Goal: Task Accomplishment & Management: Manage account settings

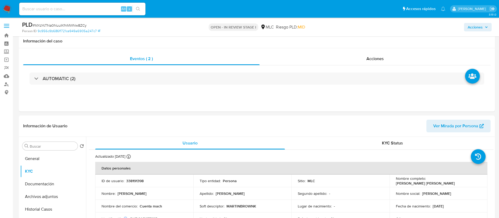
select select "10"
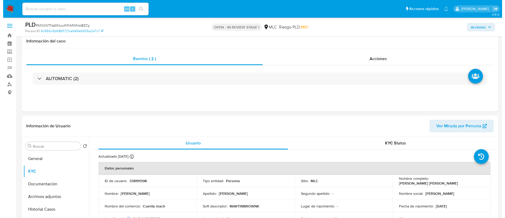
scroll to position [103, 0]
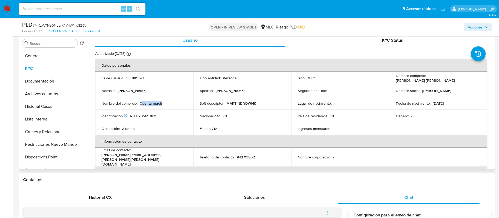
drag, startPoint x: 142, startPoint y: 103, endPoint x: 164, endPoint y: 101, distance: 22.2
click at [164, 101] on div "Nombre del comercio : Cuenta mach" at bounding box center [145, 103] width 86 height 5
drag, startPoint x: 158, startPoint y: 102, endPoint x: 141, endPoint y: 104, distance: 18.0
click at [141, 104] on div "Nombre del comercio : Cuenta mach" at bounding box center [145, 103] width 86 height 5
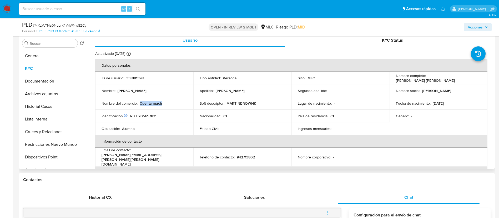
copy p "Cuenta mach"
click at [50, 93] on button "Archivos adjuntos" at bounding box center [51, 93] width 62 height 13
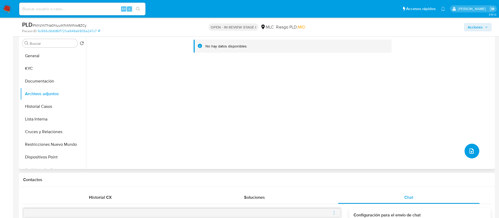
click at [471, 149] on icon "upload-file" at bounding box center [472, 151] width 6 height 6
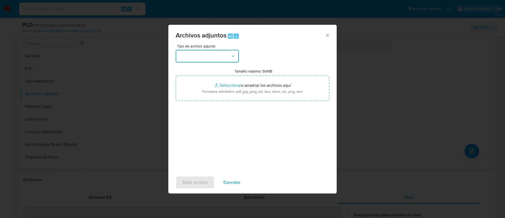
click at [232, 56] on icon "button" at bounding box center [233, 55] width 5 height 5
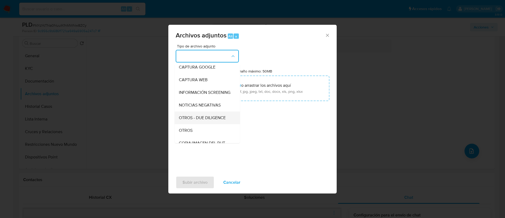
scroll to position [36, 0]
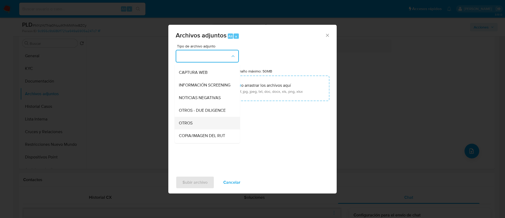
click at [191, 126] on span "OTROS" at bounding box center [186, 122] width 14 height 5
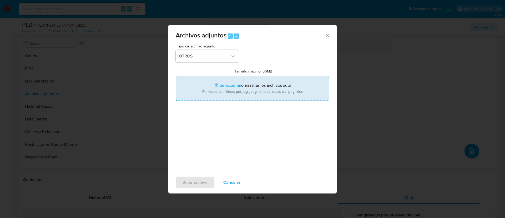
click at [227, 82] on input "Tamaño máximo: 50MB Seleccionar archivos" at bounding box center [253, 88] width 154 height 25
type input "C:\fakepath\Case Log - 338191398.pdf"
click at [224, 84] on input "Tamaño máximo: 50MB Seleccionar archivos" at bounding box center [253, 88] width 154 height 25
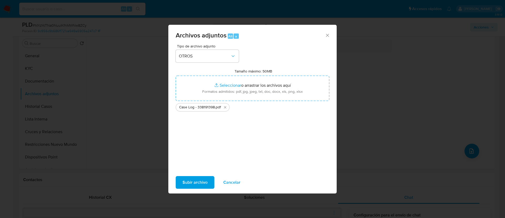
click at [199, 180] on span "Subir archivo" at bounding box center [195, 182] width 25 height 12
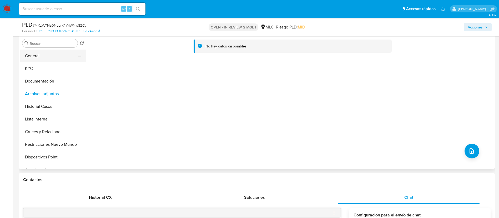
click at [53, 53] on button "General" at bounding box center [51, 55] width 62 height 13
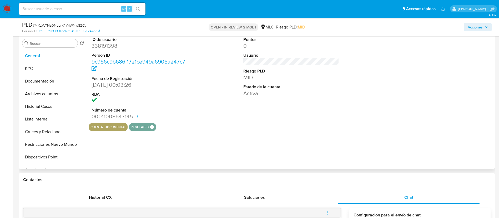
click at [114, 46] on dd "338191398" at bounding box center [140, 45] width 96 height 7
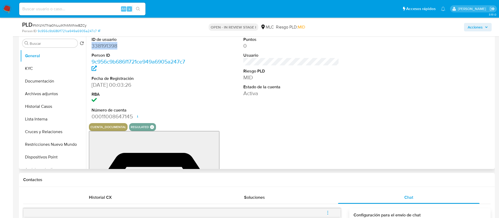
copy dd "338191398"
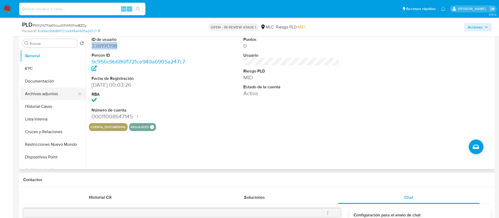
click at [59, 96] on button "Archivos adjuntos" at bounding box center [51, 93] width 62 height 13
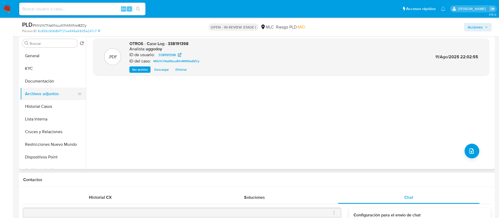
click at [57, 96] on button "Archivos adjuntos" at bounding box center [51, 93] width 62 height 13
click at [58, 107] on button "Historial Casos" at bounding box center [51, 106] width 62 height 13
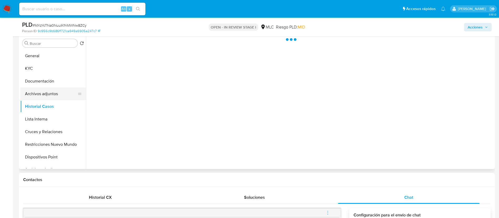
click at [56, 92] on button "Archivos adjuntos" at bounding box center [51, 93] width 62 height 13
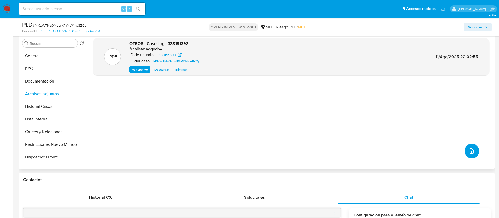
click at [471, 146] on button "upload-file" at bounding box center [472, 150] width 15 height 15
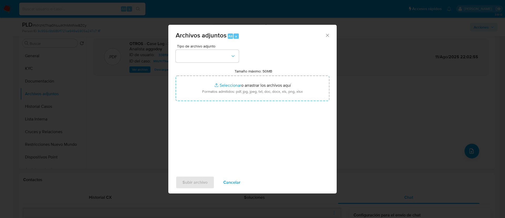
click at [212, 63] on div "Tipo de archivo adjunto Tamaño máximo: 50MB Seleccionar archivos Seleccionar o …" at bounding box center [253, 106] width 154 height 124
click at [212, 61] on button "button" at bounding box center [207, 56] width 63 height 13
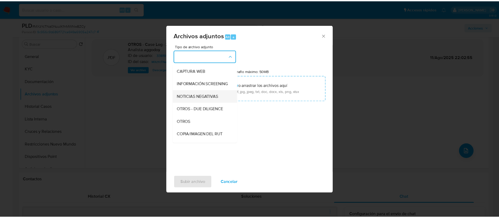
scroll to position [40, 0]
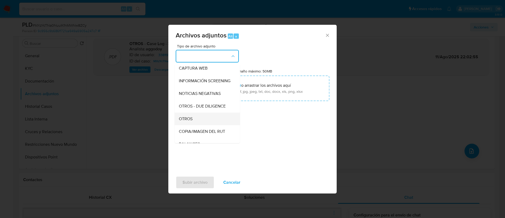
click at [206, 122] on div "OTROS" at bounding box center [206, 118] width 54 height 13
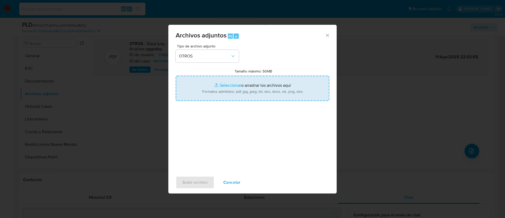
click at [212, 90] on input "Tamaño máximo: 50MB Seleccionar archivos" at bounding box center [253, 88] width 154 height 25
type input "C:\fakepath\338191398Movimientos.xlsx"
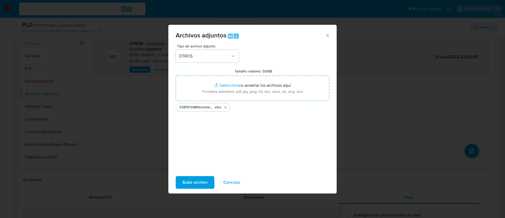
click at [196, 187] on span "Subir archivo" at bounding box center [195, 182] width 25 height 12
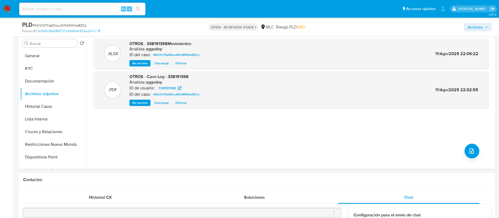
click at [487, 28] on icon "button" at bounding box center [486, 27] width 3 height 3
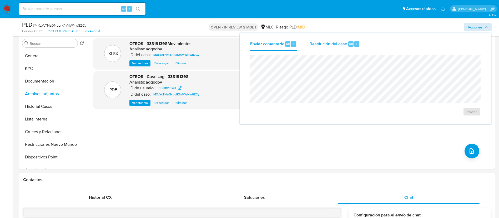
click at [338, 42] on span "Resolución del caso" at bounding box center [329, 44] width 38 height 6
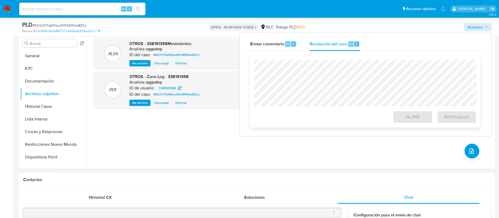
click at [330, 59] on div at bounding box center [365, 82] width 222 height 47
click at [471, 123] on button "ROI Proposal" at bounding box center [456, 117] width 39 height 13
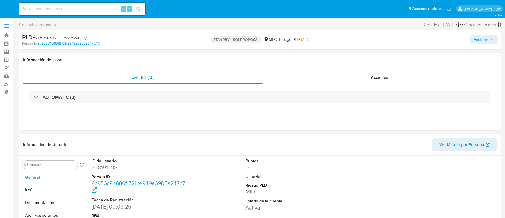
select select "10"
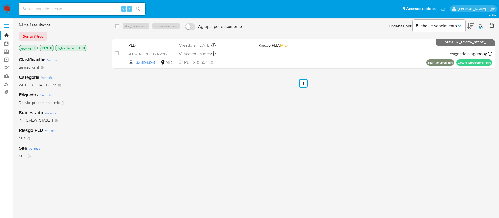
click at [482, 29] on div "Ingrese ID de usuario o caso 338191398 Buscar Borrar filtros" at bounding box center [481, 26] width 9 height 16
click at [480, 27] on div at bounding box center [480, 28] width 2 height 2
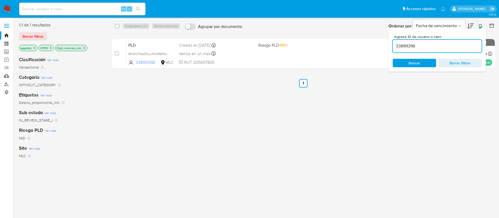
click at [420, 47] on input "338191398" at bounding box center [437, 46] width 89 height 7
type input "77582629"
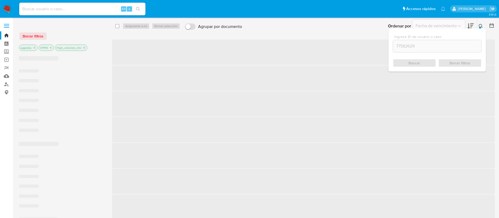
click at [481, 26] on icon at bounding box center [481, 26] width 4 height 4
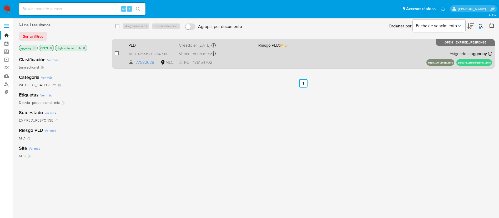
click at [117, 55] on input "checkbox" at bounding box center [117, 53] width 4 height 4
checkbox input "true"
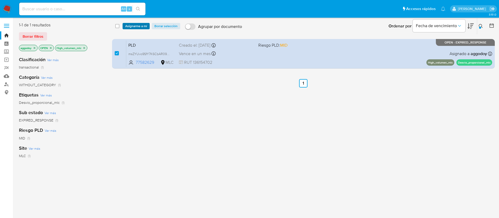
click at [125, 27] on button "Asignarme a mí" at bounding box center [136, 26] width 27 height 6
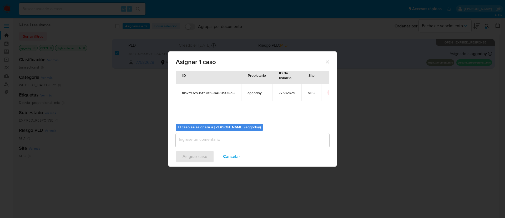
scroll to position [27, 0]
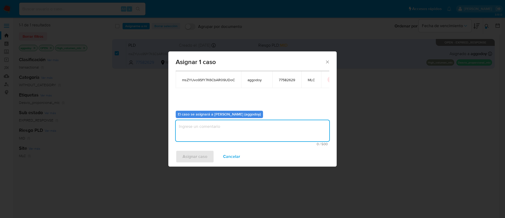
click at [236, 127] on textarea "assign-modal" at bounding box center [253, 130] width 154 height 21
type textarea ","
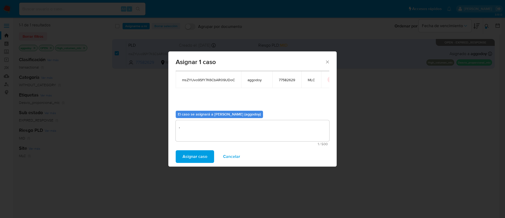
click at [209, 154] on button "Asignar caso" at bounding box center [195, 156] width 38 height 13
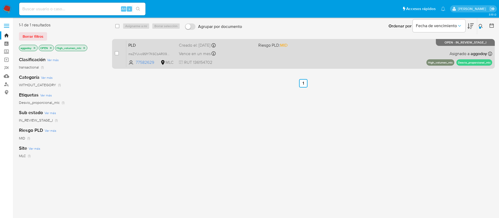
click at [293, 49] on div "PLD msZYUvo9SfY7K6CbAR09UDoC 77582629 MLC Riesgo PLD: MID Creado el: 12/06/2025…" at bounding box center [309, 53] width 366 height 27
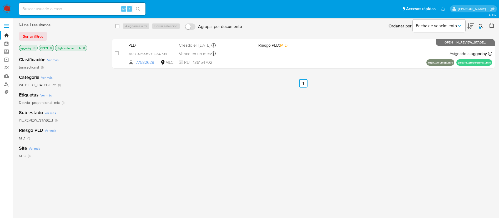
click at [481, 26] on icon at bounding box center [481, 26] width 4 height 4
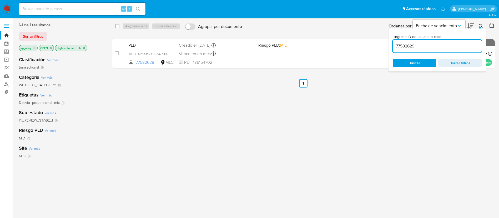
click at [423, 48] on input "77582629" at bounding box center [437, 46] width 89 height 7
type input "571755605"
click at [482, 27] on icon at bounding box center [481, 26] width 4 height 4
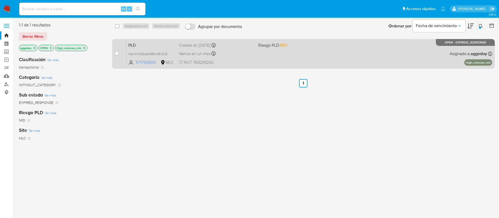
click at [432, 54] on div "PLD HprxKm6QzzKMBwtBn0J5tz3U 571755605 MLC Riesgo PLD: MID Creado el: 12/06/202…" at bounding box center [309, 53] width 366 height 27
click at [116, 55] on input "checkbox" at bounding box center [117, 53] width 4 height 4
checkbox input "true"
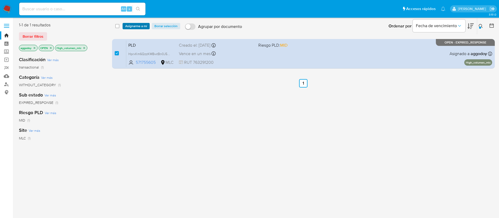
click at [134, 23] on span "Asignarme a mí" at bounding box center [136, 25] width 22 height 5
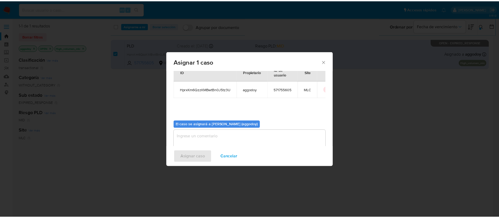
scroll to position [27, 0]
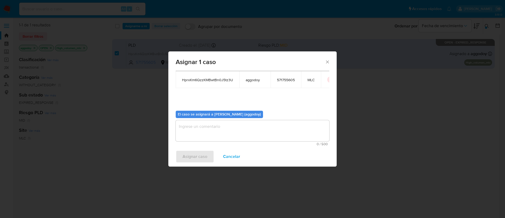
click at [213, 123] on textarea "assign-modal" at bounding box center [253, 130] width 154 height 21
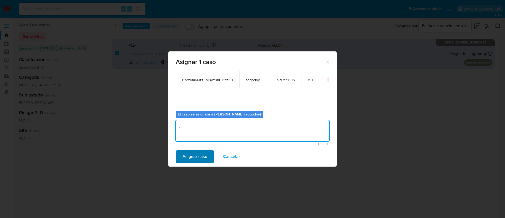
type textarea ","
click at [196, 152] on span "Asignar caso" at bounding box center [195, 157] width 25 height 12
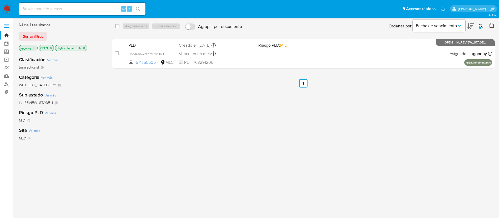
click at [484, 24] on button at bounding box center [481, 26] width 9 height 6
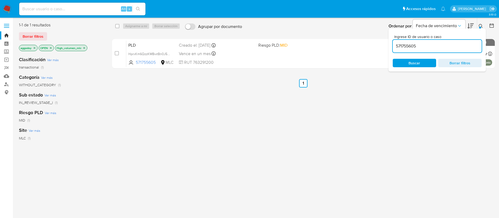
click at [434, 46] on input "571755605" at bounding box center [437, 46] width 89 height 7
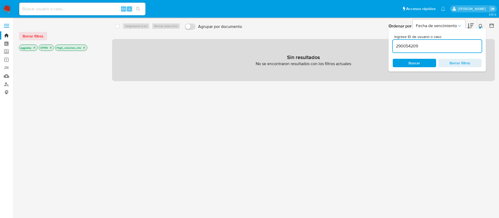
click at [434, 46] on input "290054209" at bounding box center [437, 46] width 89 height 7
click at [86, 46] on icon "close-filter" at bounding box center [84, 47] width 3 height 3
click at [484, 27] on button at bounding box center [481, 26] width 9 height 6
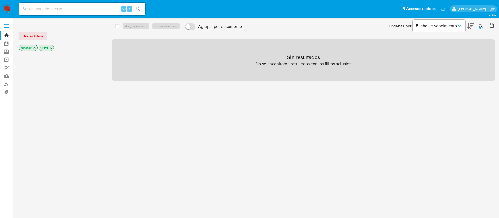
click at [53, 48] on p "OPEN" at bounding box center [46, 48] width 15 height 6
click at [48, 47] on p "OPEN" at bounding box center [46, 48] width 15 height 6
click at [50, 47] on icon "close-filter" at bounding box center [50, 47] width 3 height 3
click at [50, 47] on div "aggodoy" at bounding box center [61, 47] width 84 height 7
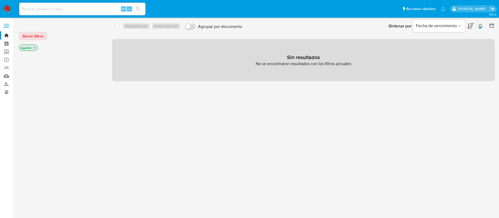
click at [37, 48] on p "aggodoy" at bounding box center [28, 48] width 18 height 6
click at [35, 48] on icon "close-filter" at bounding box center [35, 48] width 2 height 2
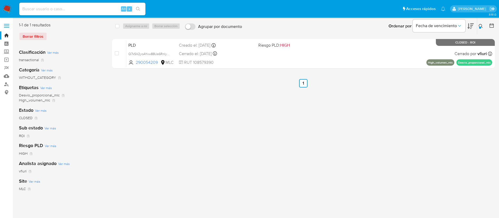
click at [479, 29] on div "Ingrese ID de usuario o caso 290054209 Buscar Borrar filtros" at bounding box center [481, 26] width 9 height 16
click at [480, 24] on icon at bounding box center [481, 26] width 4 height 4
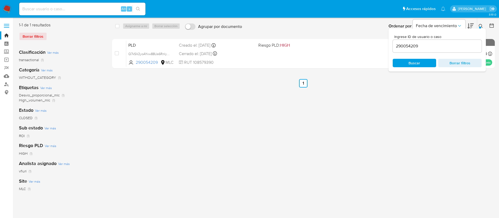
click at [453, 56] on div "Ingrese ID de usuario o caso 290054209 Buscar Borrar filtros" at bounding box center [437, 49] width 97 height 43
click at [448, 46] on input "290054209" at bounding box center [437, 46] width 89 height 7
paste input "749370946"
click at [479, 23] on button at bounding box center [481, 26] width 9 height 6
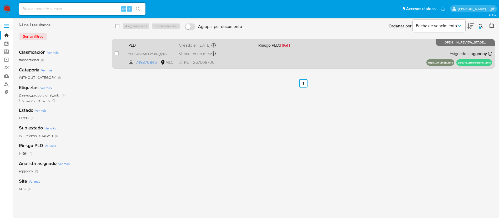
click at [368, 58] on div "PLD tfQJ9aZwWtPEWB8OjtpNvdeS 749370946 MLC Riesgo PLD: HIGH Creado el: 12/06/20…" at bounding box center [309, 53] width 366 height 27
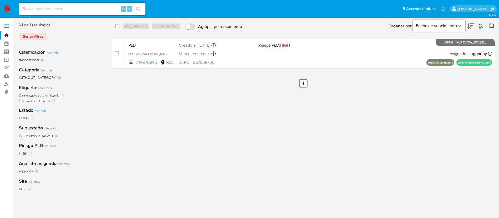
click at [480, 21] on div "Ingrese ID de usuario o caso 749370946 Buscar Borrar filtros" at bounding box center [481, 26] width 9 height 16
click at [481, 25] on icon at bounding box center [481, 26] width 4 height 4
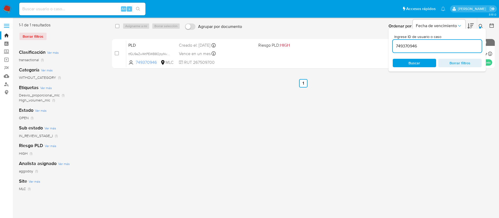
click at [440, 49] on input "749370946" at bounding box center [437, 46] width 89 height 7
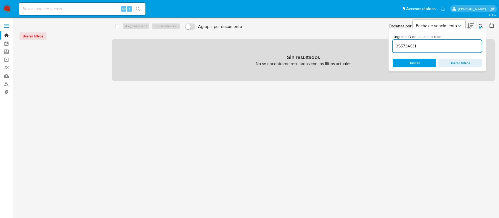
click at [433, 46] on input "355734631" at bounding box center [437, 46] width 89 height 7
type input "355734631"
click at [433, 45] on input "355734631" at bounding box center [437, 46] width 89 height 7
click at [80, 8] on input at bounding box center [82, 9] width 126 height 7
paste input "355734631"
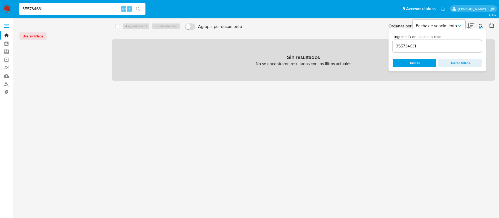
drag, startPoint x: 80, startPoint y: 8, endPoint x: 96, endPoint y: 8, distance: 16.1
click at [82, 8] on input "355734631" at bounding box center [82, 9] width 126 height 7
click at [101, 8] on input "355734631" at bounding box center [82, 9] width 126 height 7
type input "355734631"
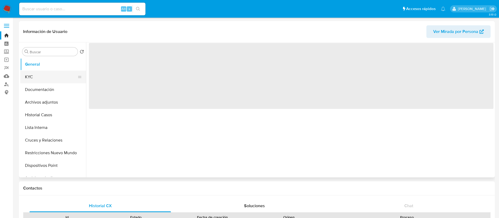
click at [45, 75] on button "KYC" at bounding box center [51, 77] width 62 height 13
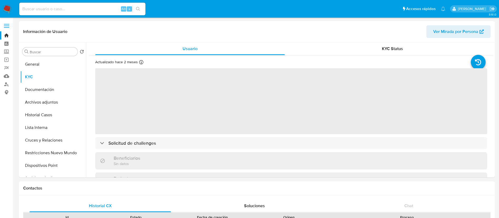
select select "10"
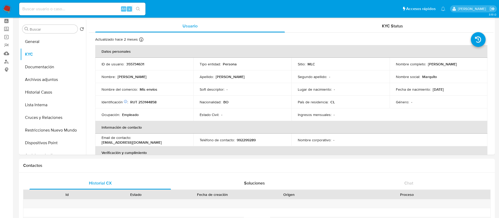
scroll to position [10, 0]
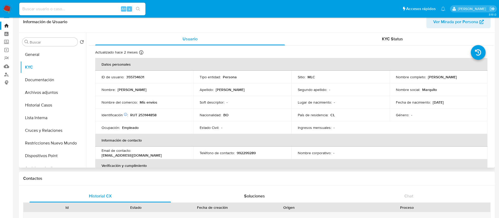
drag, startPoint x: 427, startPoint y: 78, endPoint x: 475, endPoint y: 76, distance: 48.2
click at [475, 76] on div "Nombre completo : Marco Antonio Garcia Antelo" at bounding box center [439, 76] width 86 height 5
copy p "Marco Antonio Garcia Antelo"
click at [153, 120] on td "Identificación Nº de serie: 602419172 : RUT 253144858" at bounding box center [144, 114] width 98 height 13
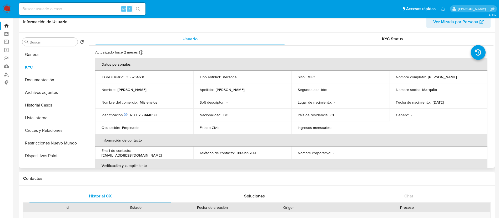
click at [152, 116] on p "RUT 253144858" at bounding box center [143, 114] width 26 height 5
copy p "253144858"
click at [1, 26] on link "Bandeja" at bounding box center [31, 26] width 63 height 8
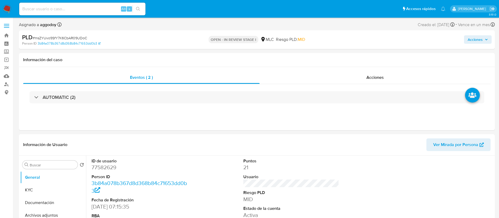
select select "10"
click at [70, 36] on span "# msZYUvo9SfY7K6CbAR09UDoC" at bounding box center [60, 37] width 54 height 5
click at [104, 164] on dd "77582629" at bounding box center [140, 166] width 96 height 7
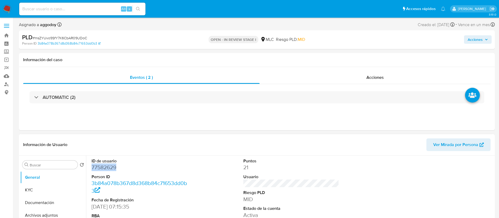
copy dd "77582629"
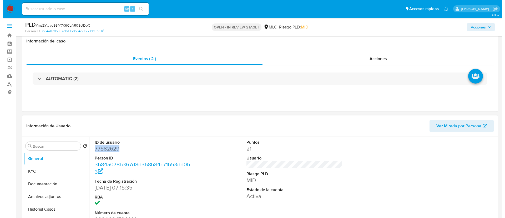
scroll to position [105, 0]
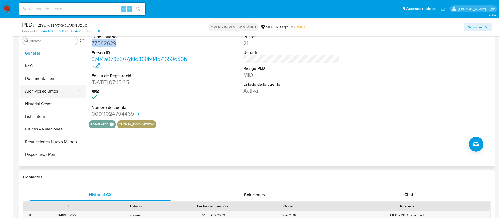
click at [39, 94] on button "Archivos adjuntos" at bounding box center [51, 91] width 62 height 13
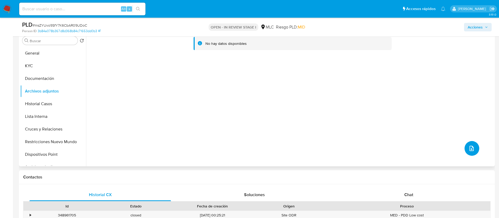
click at [473, 152] on button "upload-file" at bounding box center [472, 148] width 15 height 15
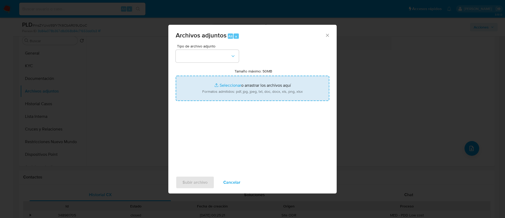
click at [223, 93] on input "Tamaño máximo: 50MB Seleccionar archivos" at bounding box center [253, 88] width 154 height 25
type input "C:\fakepath\77582629Movimientos.xlsx"
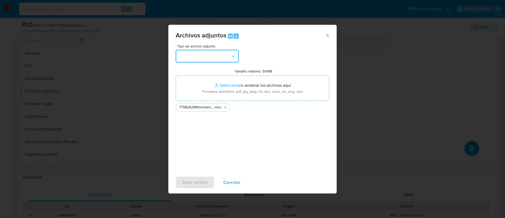
click at [206, 50] on button "button" at bounding box center [207, 56] width 63 height 13
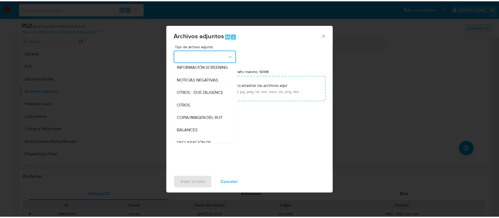
scroll to position [78, 0]
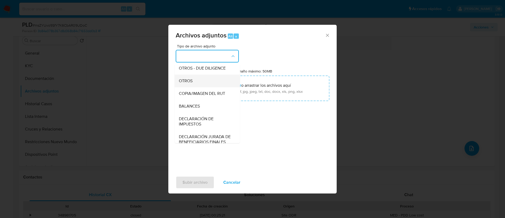
click at [204, 84] on div "OTROS" at bounding box center [206, 80] width 54 height 13
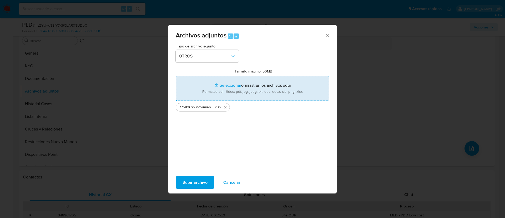
click at [205, 82] on input "Tamaño máximo: 50MB Seleccionar archivos" at bounding box center [253, 88] width 154 height 25
type input "C:\fakepath\Case Log - 77582629.pdf"
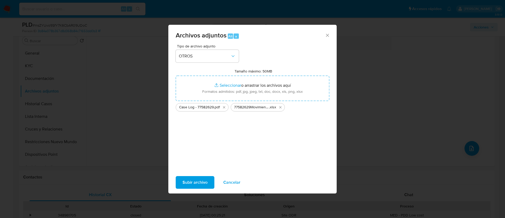
click at [204, 181] on span "Subir archivo" at bounding box center [195, 182] width 25 height 12
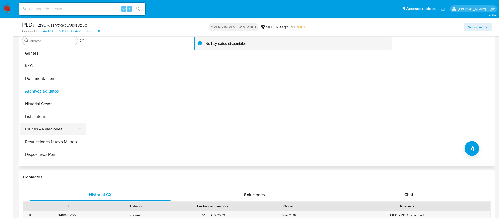
click at [55, 132] on button "Cruces y Relaciones" at bounding box center [51, 129] width 62 height 13
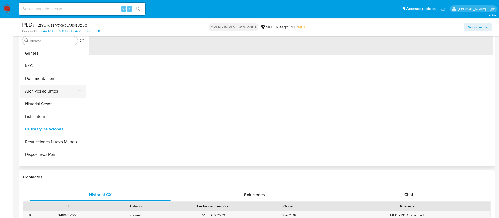
click at [47, 94] on button "Archivos adjuntos" at bounding box center [51, 91] width 62 height 13
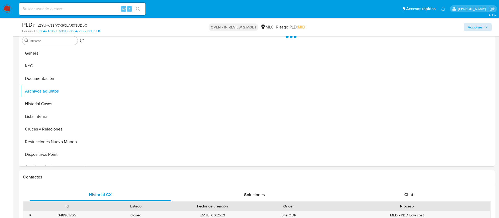
drag, startPoint x: 485, startPoint y: 34, endPoint x: 481, endPoint y: 28, distance: 7.2
click at [484, 33] on div "PLD # msZYUvo9SfY7K6CbAR09UDoC Person ID 3b84a078b367d8d368b84c71653dd0b3 OPEN …" at bounding box center [257, 27] width 476 height 19
click at [481, 28] on span "Acciones" at bounding box center [475, 27] width 15 height 8
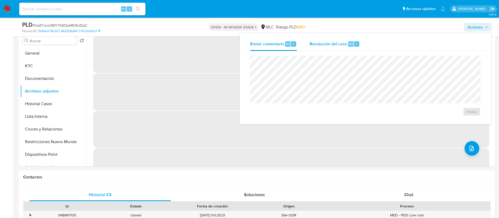
click at [347, 39] on div "Resolución del caso Alt r" at bounding box center [335, 44] width 50 height 14
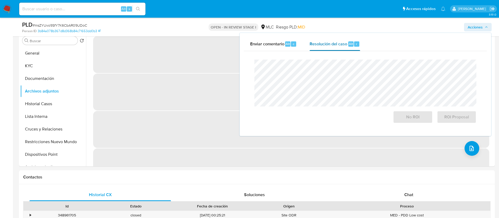
click at [346, 39] on div "Resolución del caso Alt r" at bounding box center [335, 44] width 50 height 14
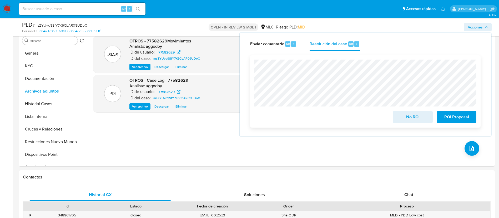
click at [450, 126] on div "No ROI ROI Proposal" at bounding box center [365, 91] width 231 height 72
click at [450, 123] on span "ROI Proposal" at bounding box center [457, 117] width 26 height 12
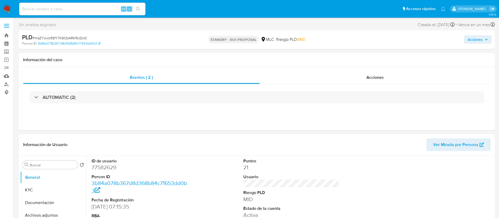
select select "10"
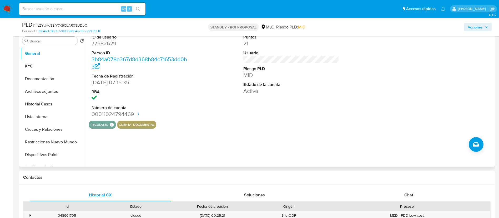
scroll to position [105, 0]
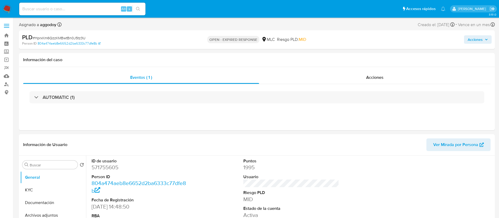
select select "10"
click at [114, 166] on dd "571755605" at bounding box center [140, 166] width 96 height 7
copy dd "571755605"
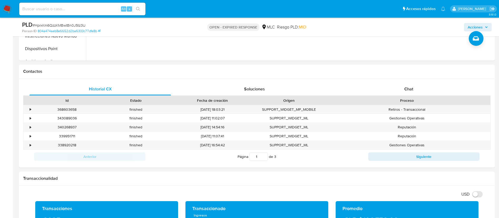
scroll to position [211, 0]
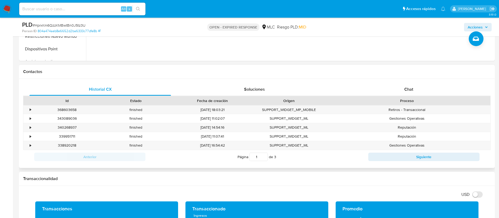
click at [364, 81] on div "Historial CX Soluciones Chat Id Estado Fecha de creación Origen Proceso • 36860…" at bounding box center [257, 123] width 476 height 89
click at [367, 84] on div "Chat" at bounding box center [409, 89] width 142 height 13
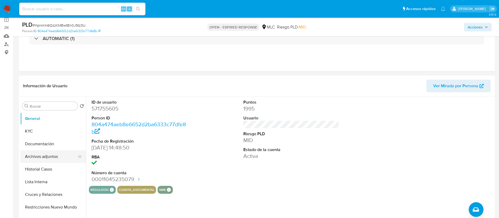
scroll to position [34, 0]
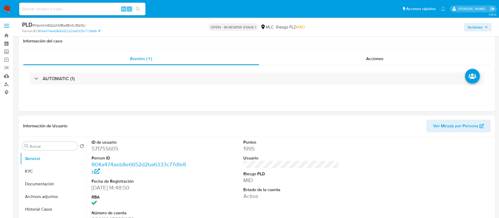
scroll to position [105, 0]
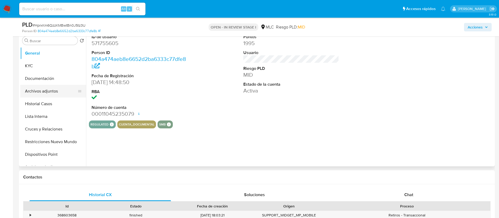
select select "10"
click at [69, 90] on button "Archivos adjuntos" at bounding box center [51, 91] width 62 height 13
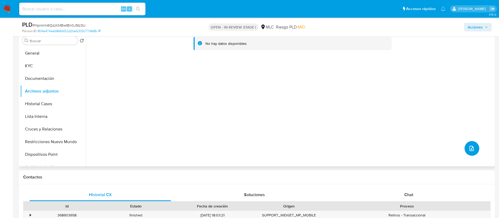
click at [465, 146] on button "upload-file" at bounding box center [472, 148] width 15 height 15
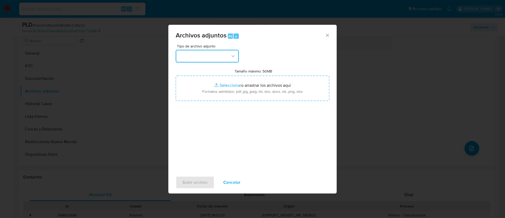
click at [224, 52] on button "button" at bounding box center [207, 56] width 63 height 13
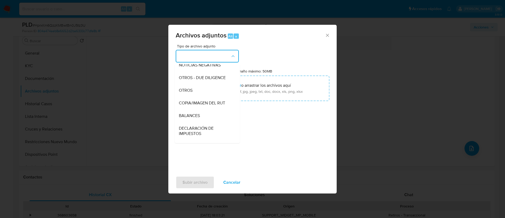
scroll to position [66, 0]
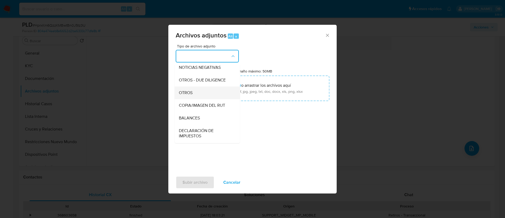
click at [216, 99] on div "OTROS" at bounding box center [206, 92] width 54 height 13
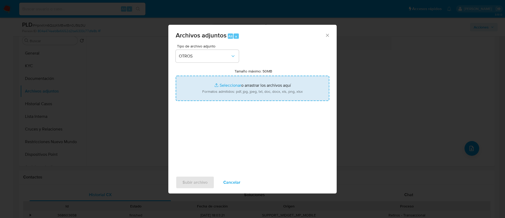
click at [227, 86] on input "Tamaño máximo: 50MB Seleccionar archivos" at bounding box center [253, 88] width 154 height 25
type input "C:\fakepath\Case Log - 571755605.pdf"
click at [232, 93] on input "Tamaño máximo: 50MB Seleccionar archivos" at bounding box center [253, 88] width 154 height 25
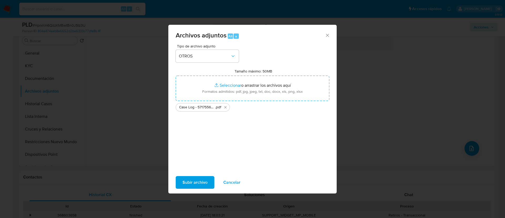
click at [196, 178] on span "Subir archivo" at bounding box center [195, 182] width 25 height 12
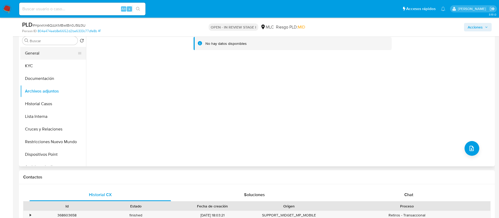
click at [52, 52] on button "General" at bounding box center [51, 53] width 62 height 13
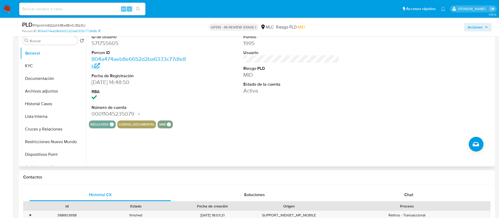
click at [107, 41] on dd "571755605" at bounding box center [140, 42] width 96 height 7
copy dd "571755605"
click at [57, 94] on button "Archivos adjuntos" at bounding box center [51, 91] width 62 height 13
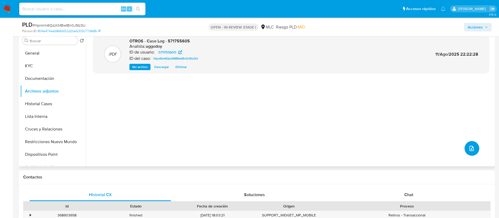
click at [470, 149] on icon "upload-file" at bounding box center [472, 148] width 4 height 5
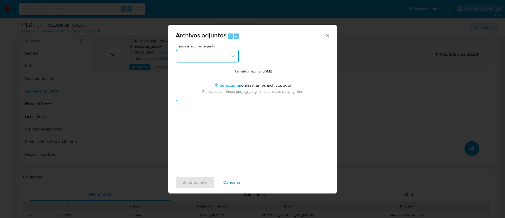
click at [196, 54] on button "button" at bounding box center [207, 56] width 63 height 13
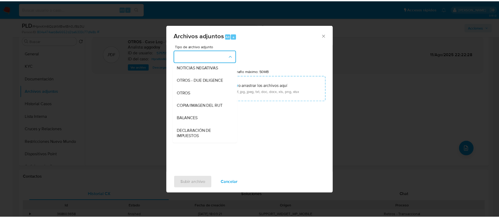
scroll to position [79, 0]
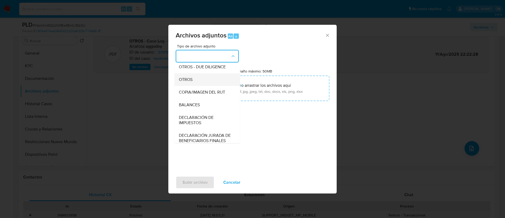
click at [207, 81] on div "OTROS" at bounding box center [206, 79] width 54 height 13
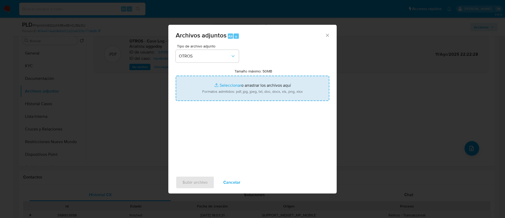
click at [209, 82] on input "Tamaño máximo: 50MB Seleccionar archivos" at bounding box center [253, 88] width 154 height 25
type input "C:\fakepath\571755605Movimientos.xlsx"
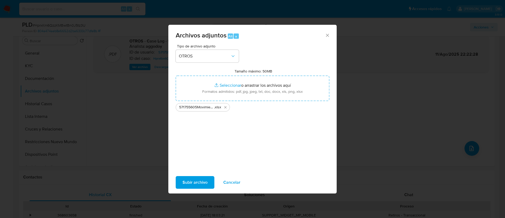
click at [200, 184] on span "Subir archivo" at bounding box center [195, 182] width 25 height 12
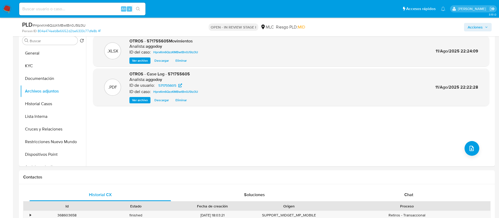
click at [489, 29] on button "Acciones" at bounding box center [478, 27] width 28 height 8
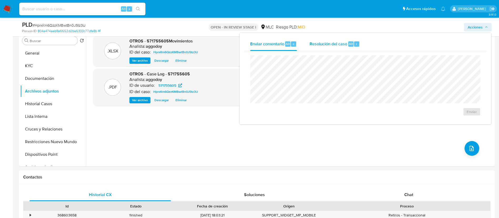
click at [323, 47] on div "Resolución del caso Alt r" at bounding box center [335, 44] width 50 height 14
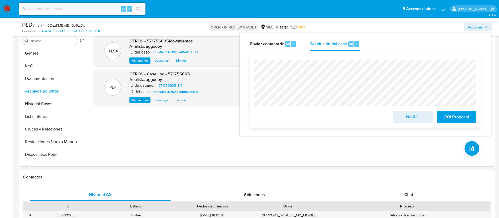
click at [453, 119] on span "ROI Proposal" at bounding box center [457, 117] width 26 height 12
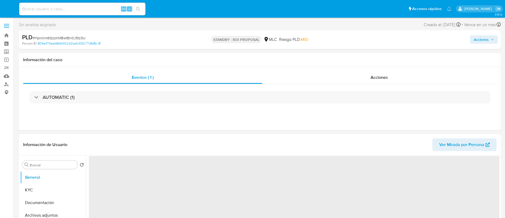
select select "10"
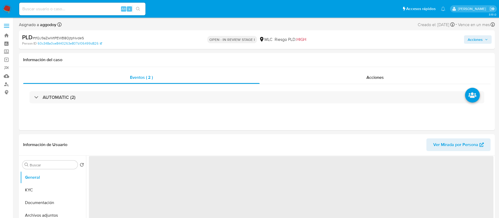
select select "10"
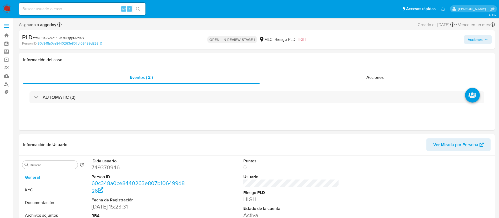
click at [63, 38] on span "# tfQJ9aZwWtPEWB8OjtpNvdeS" at bounding box center [58, 37] width 51 height 5
copy span "tfQJ9aZwWtPEWB8OjtpNvdeS"
click at [32, 191] on button "KYC" at bounding box center [51, 189] width 62 height 13
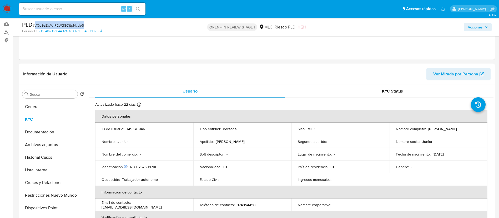
scroll to position [78, 0]
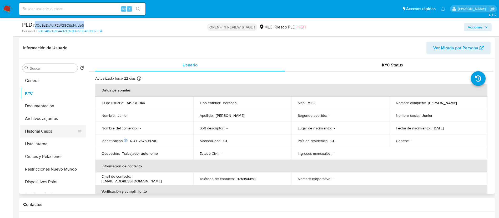
click at [48, 134] on button "Historial Casos" at bounding box center [51, 131] width 62 height 13
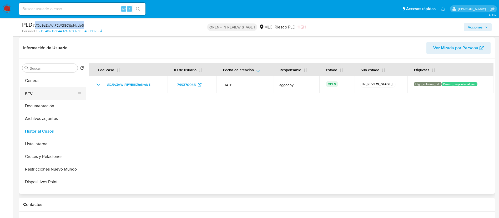
click at [47, 94] on button "KYC" at bounding box center [51, 93] width 62 height 13
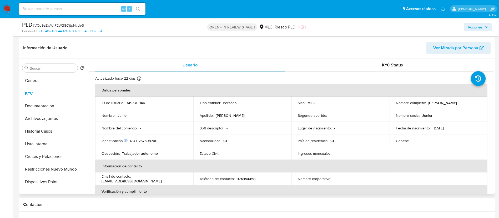
click at [425, 104] on div "Nombre completo : Junior Garcia Antelo" at bounding box center [439, 102] width 86 height 5
drag, startPoint x: 466, startPoint y: 103, endPoint x: 426, endPoint y: 105, distance: 40.6
click at [426, 105] on div "Nombre completo : Junior Garcia Antelo" at bounding box center [439, 102] width 86 height 5
copy div "[PERSON_NAME]"
click at [135, 102] on p "749370946" at bounding box center [135, 102] width 19 height 5
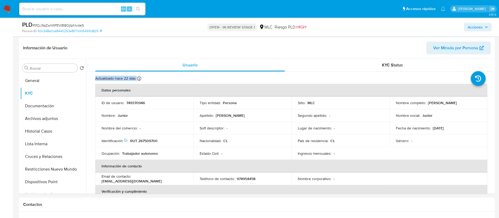
drag, startPoint x: 494, startPoint y: 65, endPoint x: 496, endPoint y: 73, distance: 8.6
click at [490, 71] on button "KYC Status" at bounding box center [392, 65] width 202 height 13
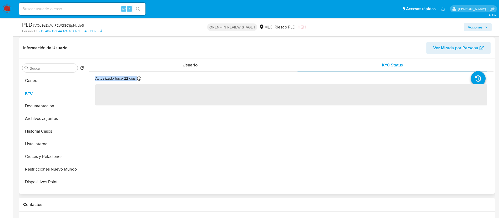
click at [189, 72] on div "Actualizado hace 22 días Creado: 25/04/2021 16:23:36 Actualizado: 21/07/2025 10…" at bounding box center [291, 91] width 405 height 38
click at [185, 67] on span "Usuario" at bounding box center [190, 65] width 15 height 6
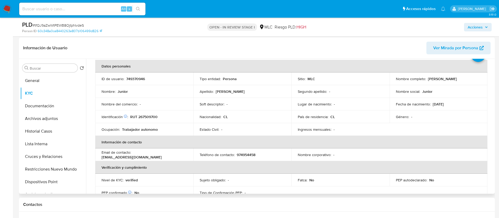
scroll to position [27, 0]
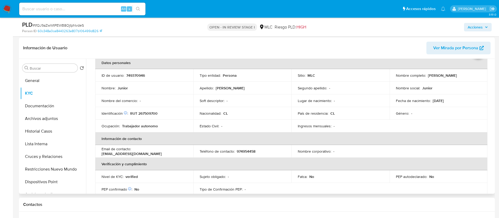
click at [160, 114] on div "Identificación Nº de serie: B00250129 : RUT 267509700" at bounding box center [145, 113] width 86 height 5
click at [157, 113] on p "RUT 267509700" at bounding box center [143, 113] width 27 height 5
drag, startPoint x: 157, startPoint y: 113, endPoint x: 143, endPoint y: 113, distance: 13.7
click at [143, 113] on p "RUT 267509700" at bounding box center [143, 113] width 27 height 5
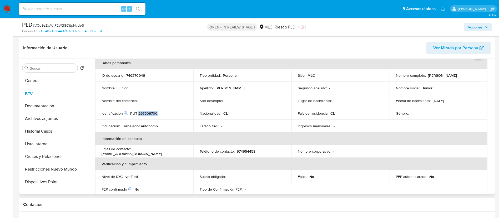
click at [143, 113] on p "RUT 267509700" at bounding box center [143, 113] width 27 height 5
copy p "267509700"
drag, startPoint x: 424, startPoint y: 74, endPoint x: 476, endPoint y: 75, distance: 52.1
click at [476, 75] on div "Nombre completo : Junior Garcia Antelo" at bounding box center [439, 75] width 86 height 5
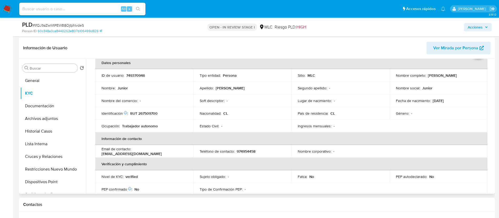
drag, startPoint x: 472, startPoint y: 76, endPoint x: 426, endPoint y: 75, distance: 45.3
click at [426, 75] on div "Nombre completo : Junior Garcia Antelo" at bounding box center [439, 75] width 86 height 5
copy p "[PERSON_NAME]"
click at [37, 159] on button "Cruces y Relaciones" at bounding box center [51, 156] width 62 height 13
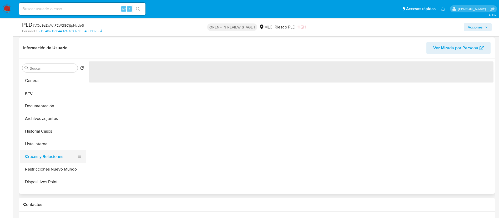
scroll to position [0, 0]
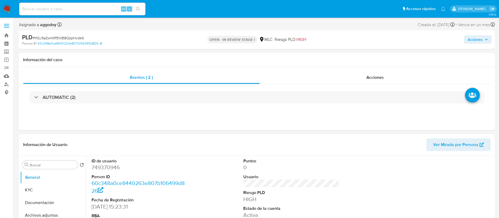
select select "10"
click at [98, 170] on dd "749370946" at bounding box center [140, 166] width 96 height 7
copy dd "749370946"
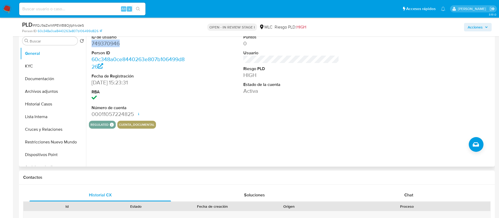
scroll to position [105, 0]
click at [48, 127] on button "Cruces y Relaciones" at bounding box center [51, 129] width 62 height 13
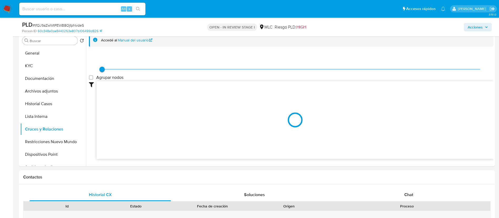
click at [499, 24] on div "PLD # tfQJ9aZwWtPEWB8OjtpNvdeS Person ID 60c348a0ce8440263e807b106499d826 OPEN …" at bounding box center [249, 27] width 499 height 19
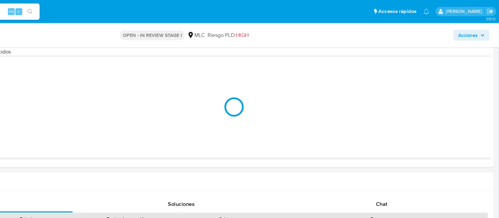
scroll to position [130, 0]
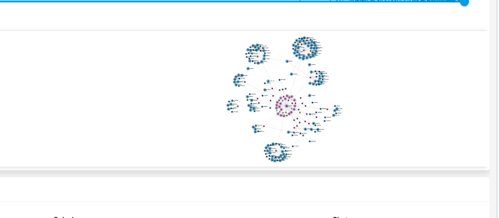
drag, startPoint x: 421, startPoint y: 101, endPoint x: 418, endPoint y: 92, distance: 8.7
click at [418, 92] on icon "phone-ac424958541b5ddeeb7777e26594de2a  user-749370946  749370946 person-60c3…" at bounding box center [295, 100] width 397 height 76
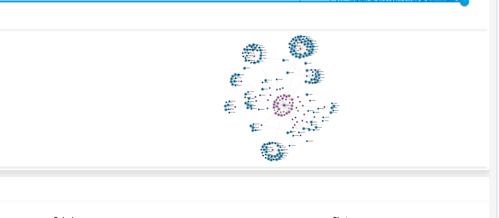
click at [419, 115] on icon "phone-ac424958541b5ddeeb7777e26594de2a  user-749370946  749370946 person-60c3…" at bounding box center [295, 100] width 397 height 76
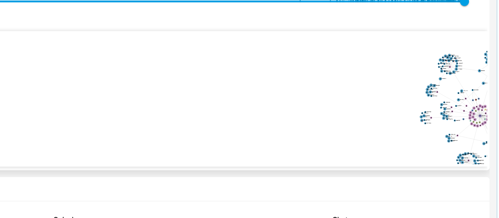
drag, startPoint x: 327, startPoint y: 62, endPoint x: 439, endPoint y: 68, distance: 112.8
click at [439, 68] on icon "phone-ac424958541b5ddeeb7777e26594de2a  user-749370946  749370946 person-60c3…" at bounding box center [295, 100] width 397 height 76
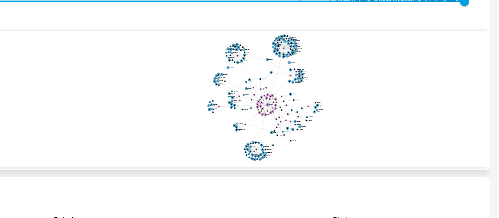
drag, startPoint x: 431, startPoint y: 104, endPoint x: 309, endPoint y: 98, distance: 122.3
click at [309, 98] on icon "phone-ac424958541b5ddeeb7777e26594de2a  user-749370946  749370946 person-60c3…" at bounding box center [295, 100] width 397 height 76
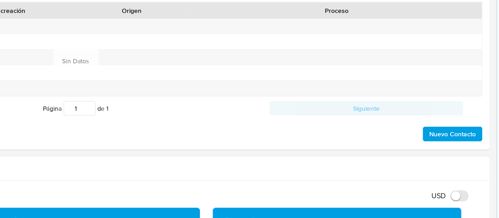
scroll to position [263, 0]
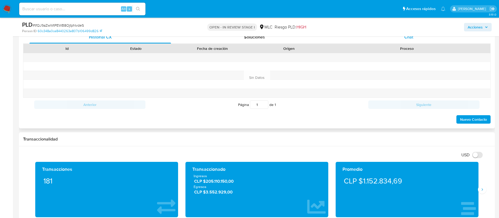
click at [431, 42] on div "Chat" at bounding box center [409, 37] width 142 height 13
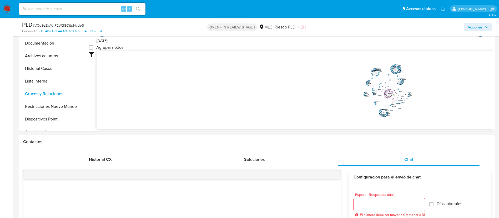
scroll to position [82, 0]
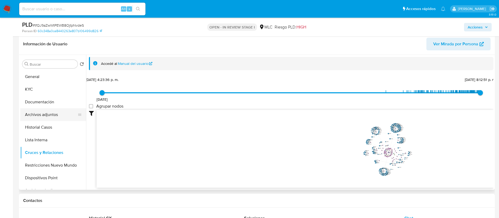
click at [37, 113] on button "Archivos adjuntos" at bounding box center [51, 114] width 62 height 13
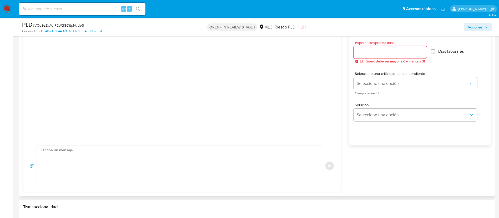
scroll to position [292, 0]
click at [168, 165] on textarea at bounding box center [178, 165] width 275 height 41
paste textarea "Hola XXX, Te contactamos desde el Equipo de Mercado Pago para verificar tus dat…"
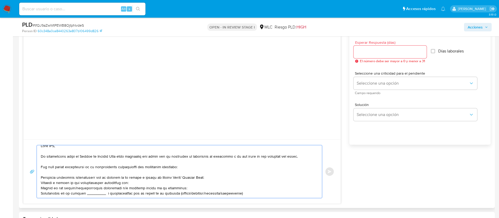
scroll to position [4, 0]
click at [97, 193] on textarea at bounding box center [178, 171] width 275 height 53
click at [90, 185] on textarea at bounding box center [178, 171] width 275 height 53
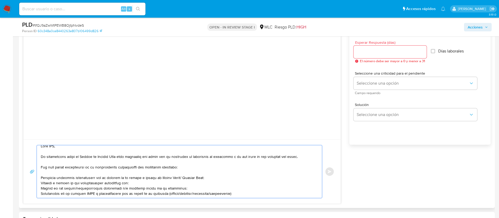
click at [90, 185] on textarea at bounding box center [178, 171] width 275 height 53
click at [86, 182] on textarea at bounding box center [178, 171] width 275 height 53
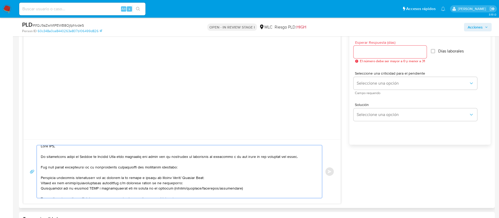
click at [56, 151] on textarea at bounding box center [178, 171] width 275 height 53
click at [51, 146] on textarea at bounding box center [178, 171] width 275 height 53
type textarea "Hola, Te contactamos desde el Equipo de Mercado Pago para verificar tus datos c…"
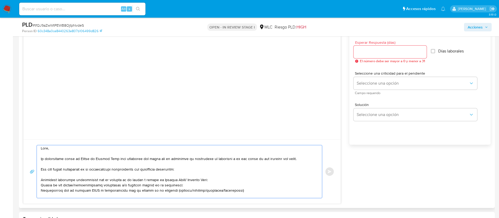
click at [378, 52] on input "Esperar Respuesta (días)" at bounding box center [390, 51] width 73 height 7
type input "3"
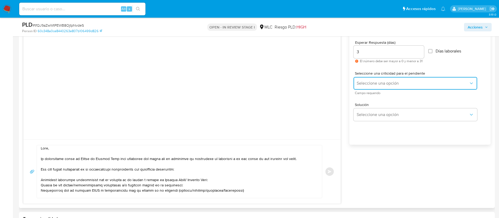
click at [378, 86] on span "Seleccione una opción" at bounding box center [413, 83] width 112 height 5
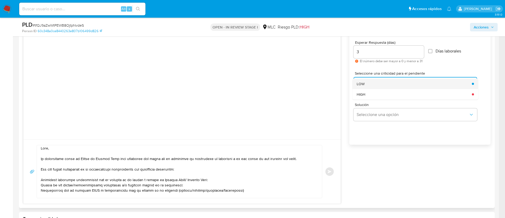
click at [377, 88] on div "LOW" at bounding box center [413, 83] width 112 height 11
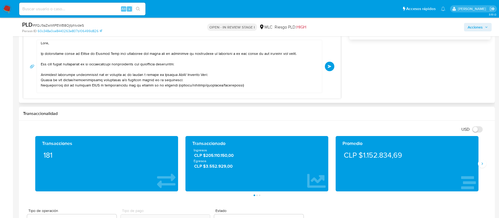
scroll to position [398, 0]
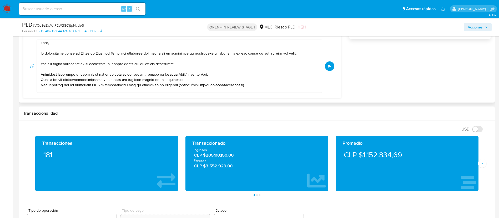
click at [337, 68] on div "Enviar" at bounding box center [181, 66] width 317 height 64
click at [332, 68] on button "Enviar" at bounding box center [329, 65] width 9 height 9
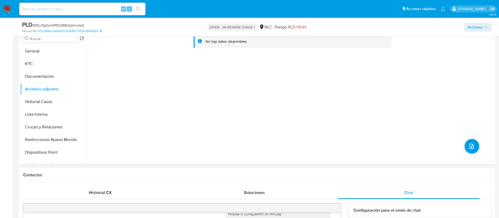
scroll to position [0, 0]
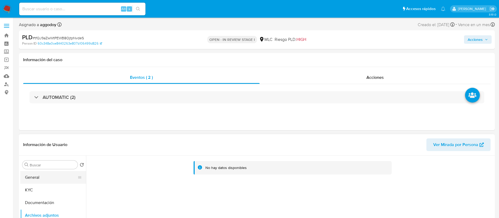
click at [53, 174] on button "General" at bounding box center [51, 177] width 62 height 13
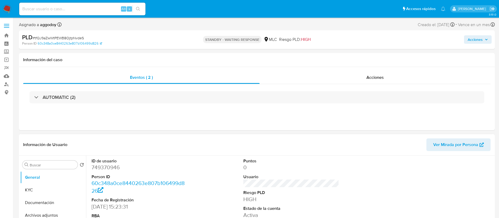
click at [107, 171] on dl "ID de usuario 749370946 Person ID 60c348a0ce8440263e807b106499d826 Fecha de Reg…" at bounding box center [140, 200] width 96 height 84
select select "10"
click at [104, 168] on dd "749370946" at bounding box center [140, 166] width 96 height 7
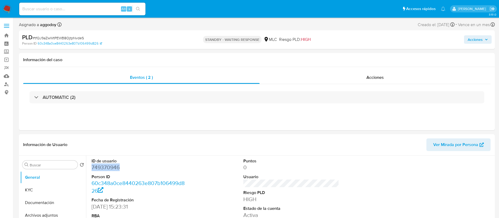
copy dd "749370946"
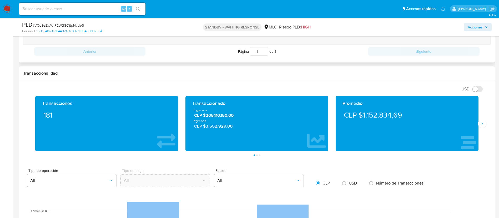
scroll to position [211, 0]
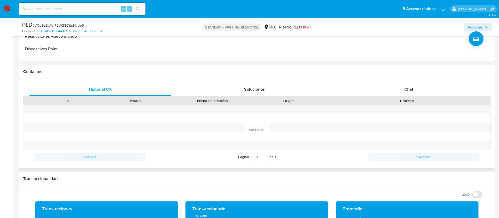
click at [400, 96] on div "Proceso" at bounding box center [407, 100] width 167 height 9
click at [400, 93] on div "Chat" at bounding box center [409, 89] width 142 height 13
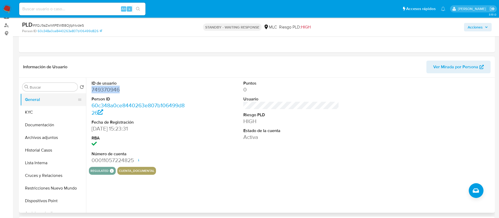
scroll to position [32, 0]
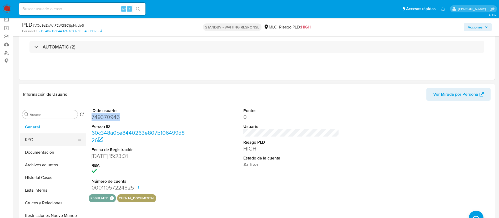
click at [36, 139] on button "KYC" at bounding box center [51, 139] width 62 height 13
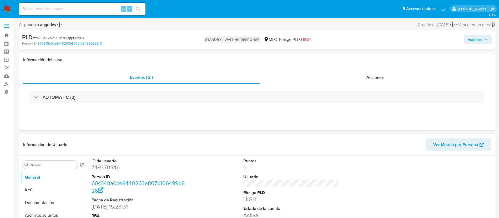
select select "10"
click at [101, 168] on dd "749370946" at bounding box center [140, 166] width 96 height 7
copy dd "749370946"
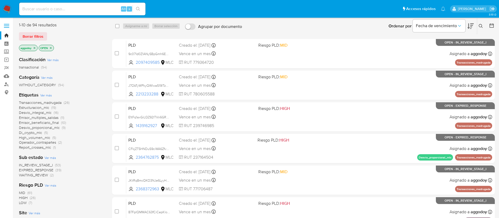
click at [481, 25] on icon at bounding box center [481, 26] width 4 height 4
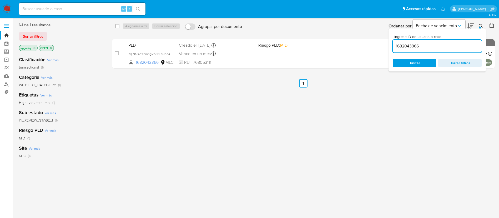
click at [477, 28] on div "Ingrese ID de usuario o caso 1682043366 Buscar Borrar filtros" at bounding box center [437, 49] width 97 height 43
click at [482, 25] on icon at bounding box center [481, 26] width 4 height 4
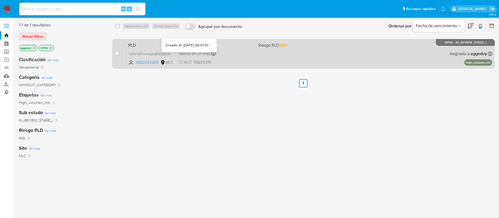
click at [233, 42] on div "Creado el: 12/06/2025 Creado el: 12/06/2025 06:07:51" at bounding box center [216, 45] width 75 height 6
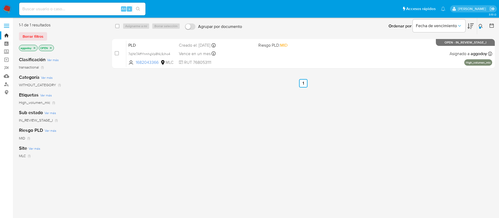
click at [480, 23] on button at bounding box center [481, 26] width 9 height 6
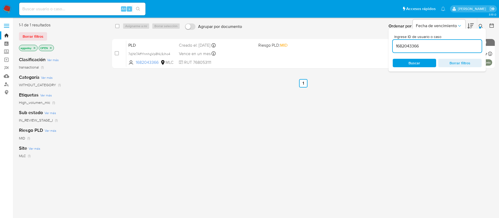
click at [458, 46] on input "1682043366" at bounding box center [437, 46] width 89 height 7
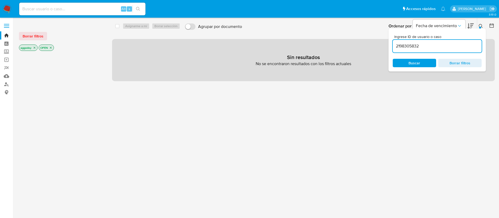
click at [478, 24] on button at bounding box center [481, 26] width 9 height 6
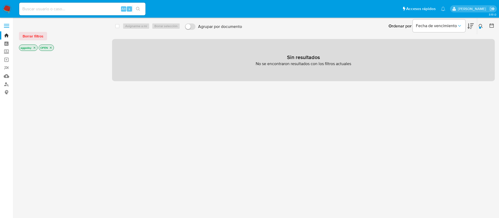
click at [52, 49] on icon "close-filter" at bounding box center [50, 47] width 3 height 3
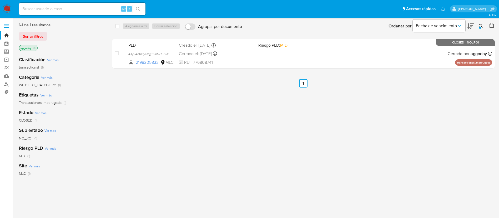
click at [483, 25] on button at bounding box center [481, 26] width 9 height 6
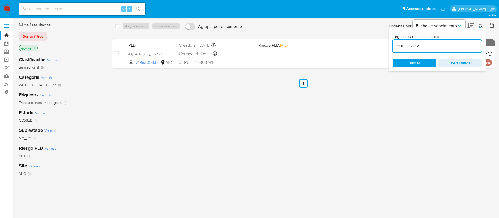
click at [412, 46] on input "2198305832" at bounding box center [437, 46] width 89 height 7
type input "1206930619"
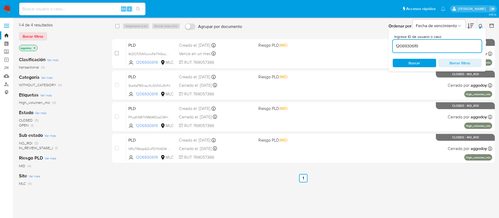
click at [477, 26] on div "Ordenar por Fecha de vencimiento No es posible ordenar los resultados mientras …" at bounding box center [370, 26] width 251 height 16
click at [477, 26] on div "Ingrese ID de usuario o caso 1206930619 Buscar Borrar filtros" at bounding box center [481, 26] width 9 height 16
click at [477, 24] on div "Ingrese ID de usuario o caso 1206930619 Buscar Borrar filtros" at bounding box center [481, 26] width 9 height 16
click at [481, 25] on icon at bounding box center [481, 26] width 4 height 4
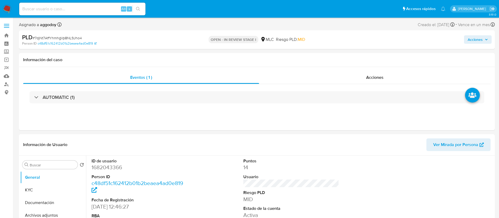
select select "10"
click at [65, 37] on span "# 7djNt7AffYhmhgVp8NL9Jho4" at bounding box center [57, 37] width 49 height 5
copy span "7djNt7AffYhmhgVp8NL9Jho4"
click at [35, 192] on button "KYC" at bounding box center [51, 189] width 62 height 13
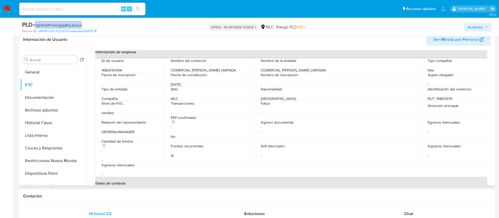
scroll to position [27, 0]
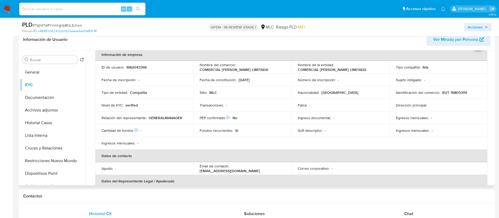
click at [212, 69] on p "COMERCIAL [PERSON_NAME] LIMITADA" at bounding box center [234, 69] width 68 height 5
drag, startPoint x: 213, startPoint y: 69, endPoint x: 201, endPoint y: 65, distance: 12.2
click at [201, 65] on p "Nombre del comercio :" at bounding box center [218, 64] width 36 height 5
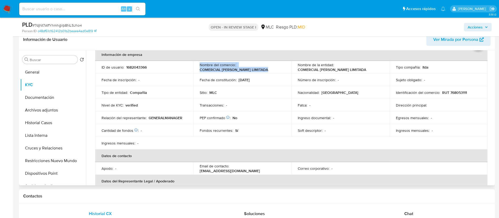
click at [218, 70] on p "COMERCIAL [PERSON_NAME] LIMITADA" at bounding box center [234, 69] width 68 height 5
click at [260, 69] on div "Nombre del comercio : COMERCIAL [PERSON_NAME] LIMITADA" at bounding box center [243, 66] width 86 height 9
drag, startPoint x: 260, startPoint y: 69, endPoint x: 199, endPoint y: 69, distance: 60.3
click at [200, 69] on div "Nombre del comercio : COMERCIAL [PERSON_NAME] LIMITADA" at bounding box center [243, 66] width 86 height 9
copy p "COMERCIAL [PERSON_NAME] LIMITADA"
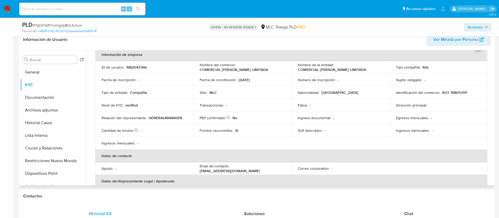
click at [452, 94] on p "RUT 768053111" at bounding box center [454, 92] width 25 height 5
copy p "768053111"
click at [52, 98] on button "Documentación" at bounding box center [51, 97] width 62 height 13
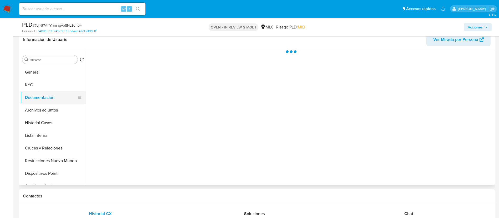
scroll to position [0, 0]
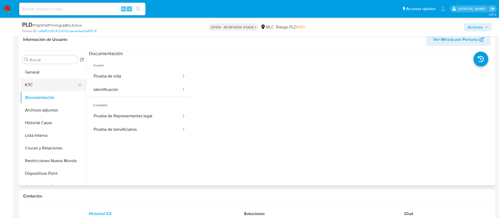
click at [53, 86] on button "KYC" at bounding box center [51, 84] width 62 height 13
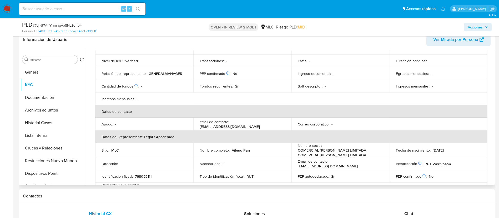
scroll to position [105, 0]
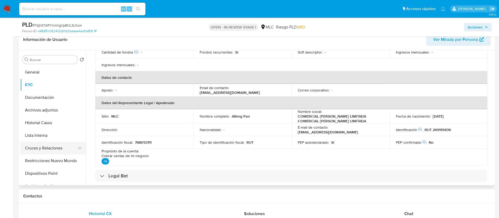
click at [45, 148] on button "Cruces y Relaciones" at bounding box center [51, 148] width 62 height 13
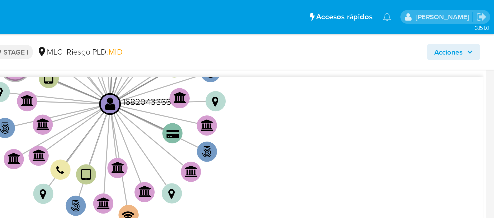
scroll to position [150, 0]
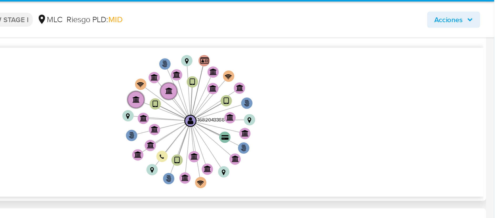
drag, startPoint x: 390, startPoint y: 66, endPoint x: 391, endPoint y: 85, distance: 19.2
click at [391, 85] on icon "user-1682043366  1682043366 phone-a4924a5584c54da02df9a2c59cff7c52  person-6d…" at bounding box center [295, 80] width 397 height 76
drag, startPoint x: 313, startPoint y: 66, endPoint x: 288, endPoint y: 66, distance: 25.5
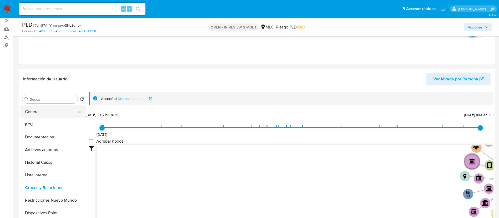
scroll to position [44, 0]
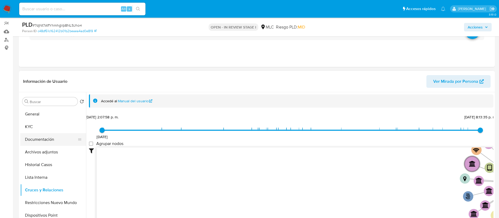
click at [57, 137] on button "Documentación" at bounding box center [51, 139] width 62 height 13
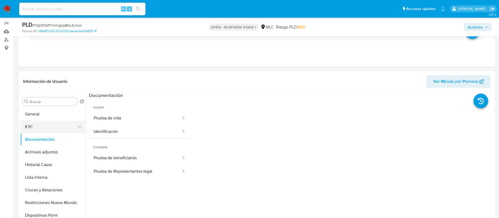
click at [34, 126] on button "KYC" at bounding box center [51, 126] width 62 height 13
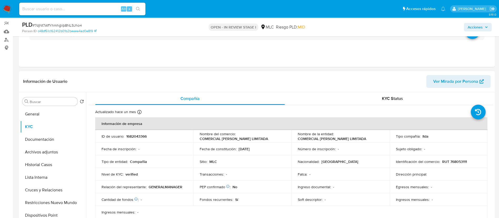
click at [136, 136] on p "1682043366" at bounding box center [136, 136] width 21 height 5
drag, startPoint x: 136, startPoint y: 136, endPoint x: 130, endPoint y: 136, distance: 5.8
click at [130, 136] on p "1682043366" at bounding box center [136, 136] width 21 height 5
copy p "1682043366"
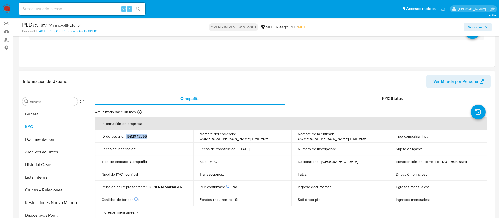
copy p "1682043366"
